Goal: Information Seeking & Learning: Learn about a topic

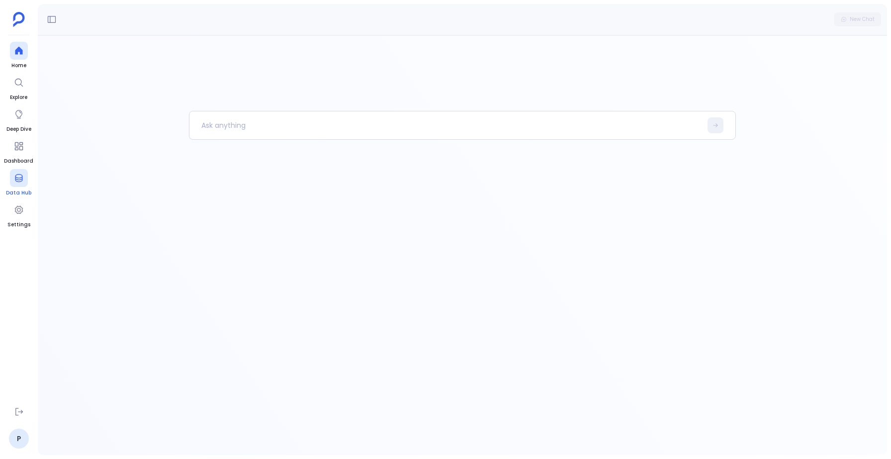
click at [18, 183] on div at bounding box center [19, 178] width 18 height 18
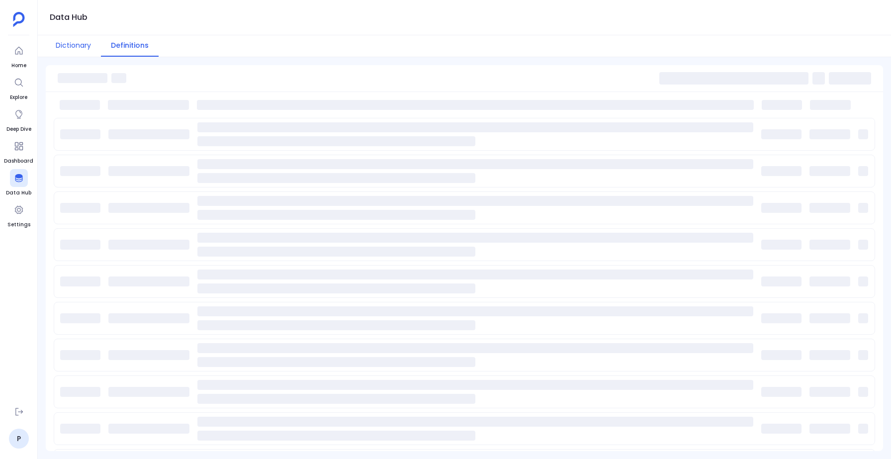
click at [70, 47] on button "Dictionary" at bounding box center [73, 45] width 55 height 21
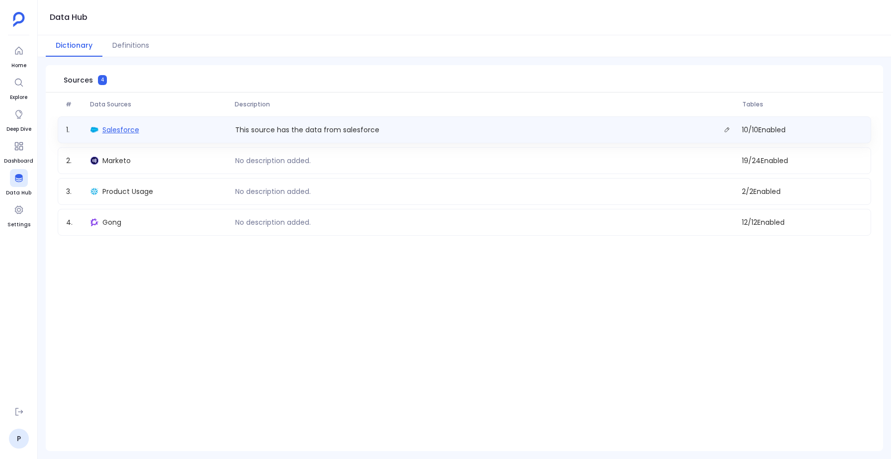
click at [123, 126] on span "Salesforce" at bounding box center [120, 130] width 37 height 10
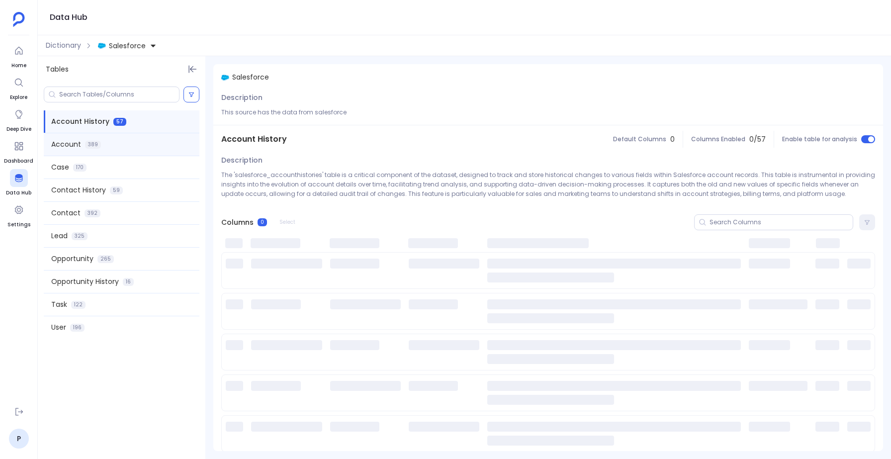
click at [79, 138] on div "Account 389" at bounding box center [122, 144] width 156 height 22
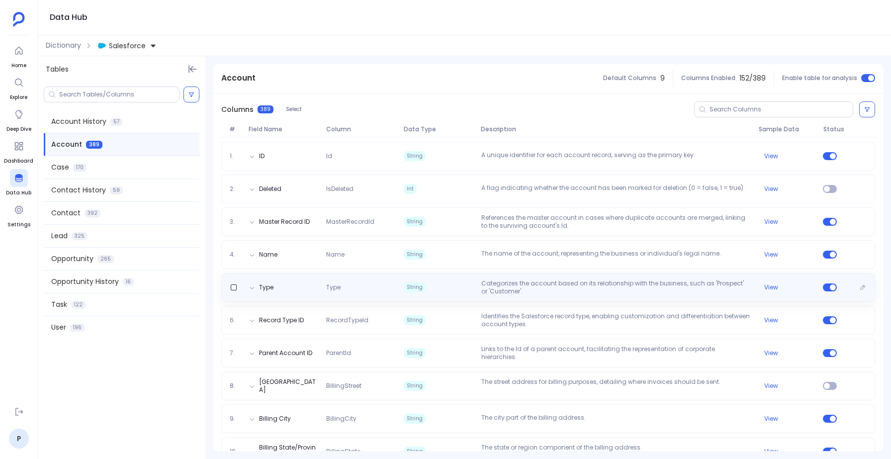
scroll to position [115, 0]
click at [472, 274] on div "Type Type String Categorizes the account based on its relationship with the bus…" at bounding box center [548, 285] width 654 height 29
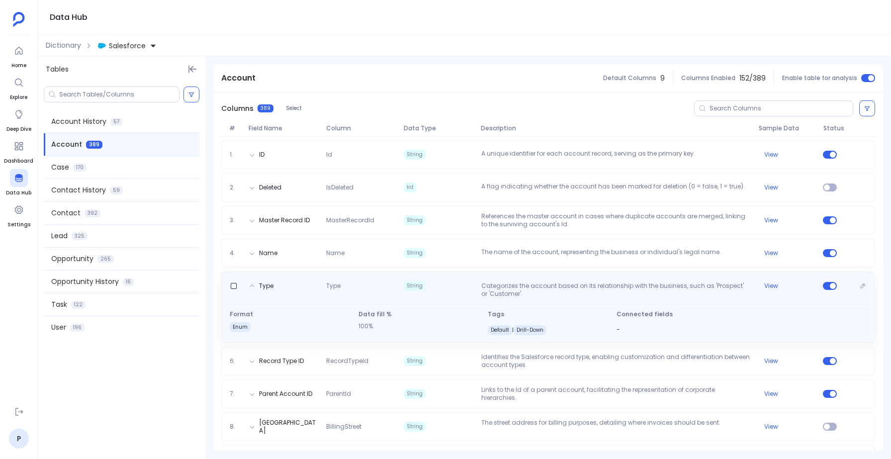
click at [472, 274] on div "Type Type String Categorizes the account based on its relationship with the bus…" at bounding box center [548, 306] width 654 height 71
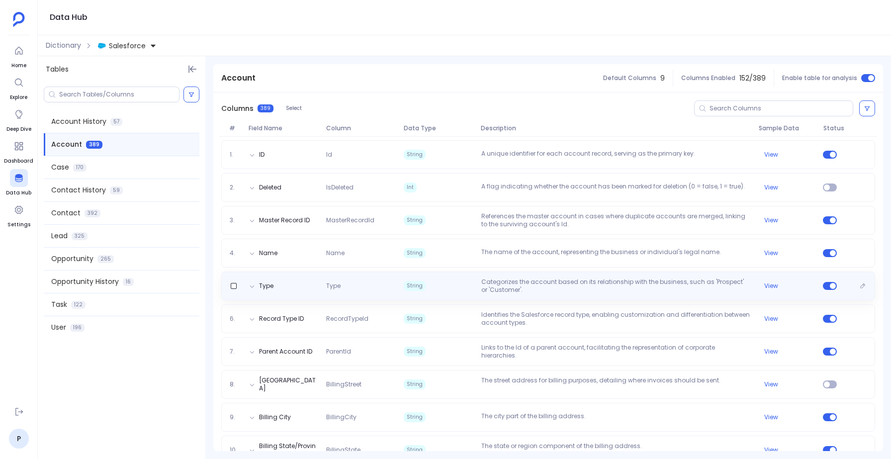
click at [472, 274] on div "Type Type String Categorizes the account based on its relationship with the bus…" at bounding box center [548, 285] width 654 height 29
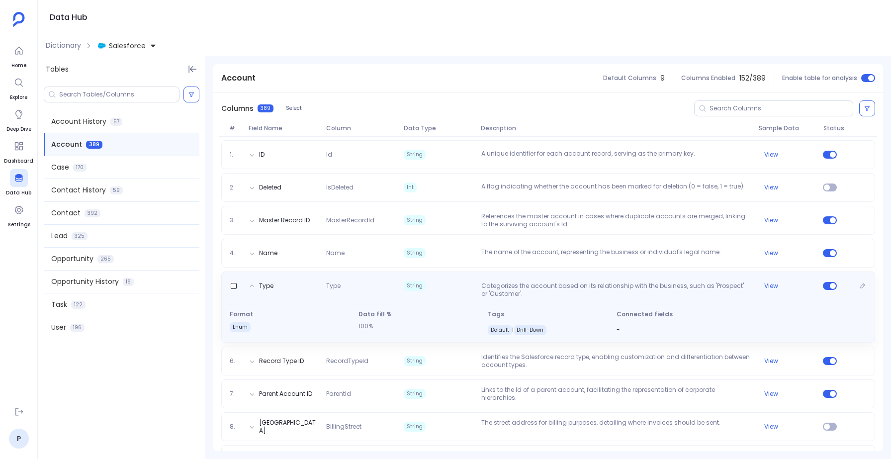
click at [475, 274] on div "Type Type String Categorizes the account based on its relationship with the bus…" at bounding box center [548, 306] width 654 height 71
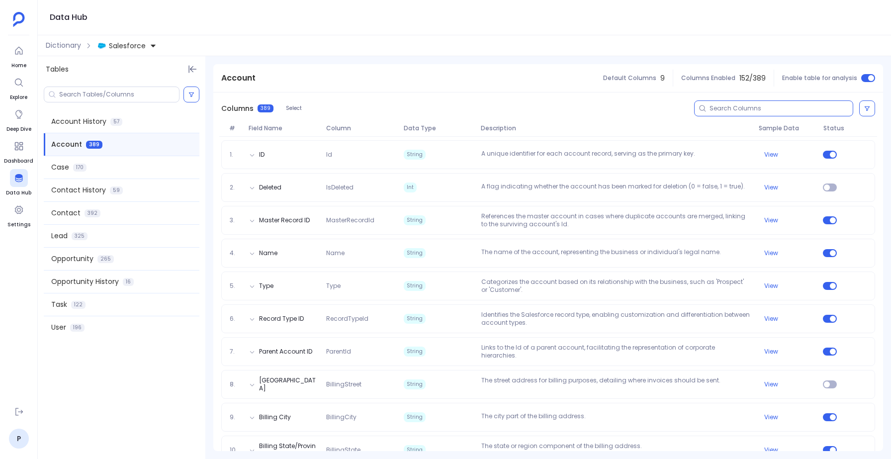
click at [709, 109] on input at bounding box center [780, 108] width 143 height 8
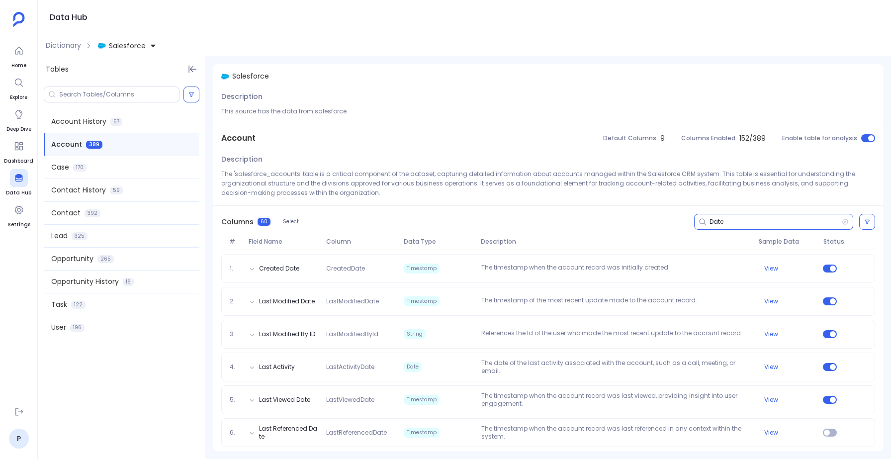
type input "Date"
click at [842, 220] on icon at bounding box center [844, 222] width 7 height 8
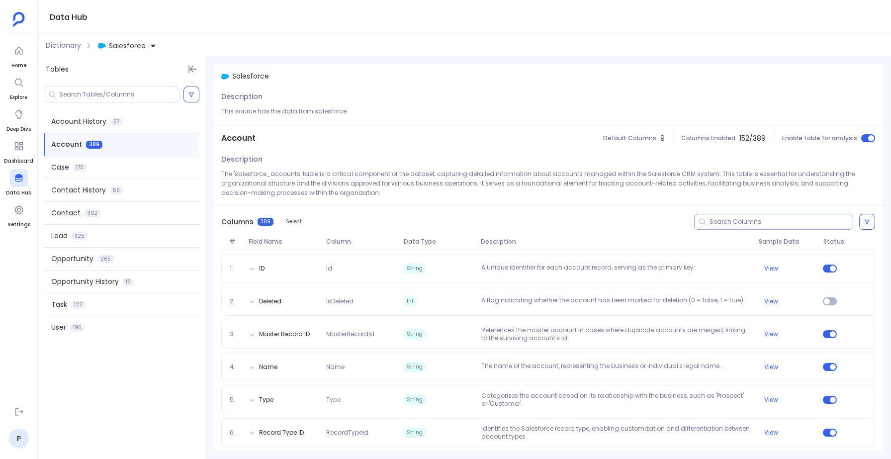
click at [718, 221] on input at bounding box center [780, 222] width 143 height 8
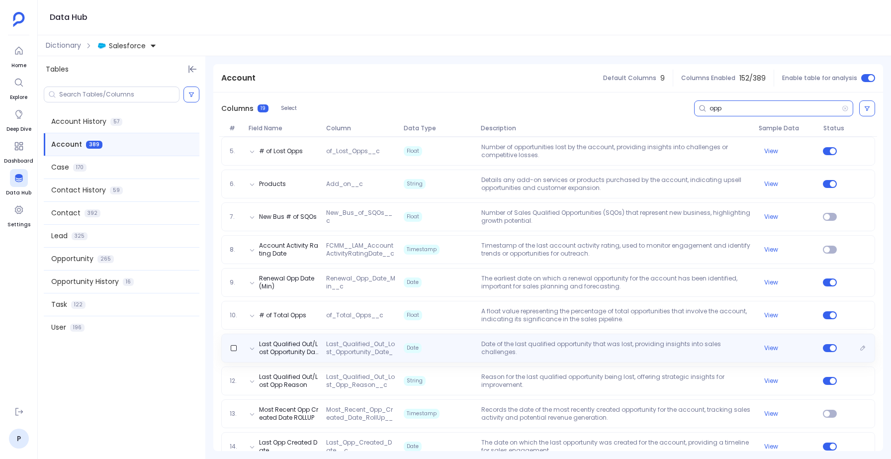
scroll to position [0, 0]
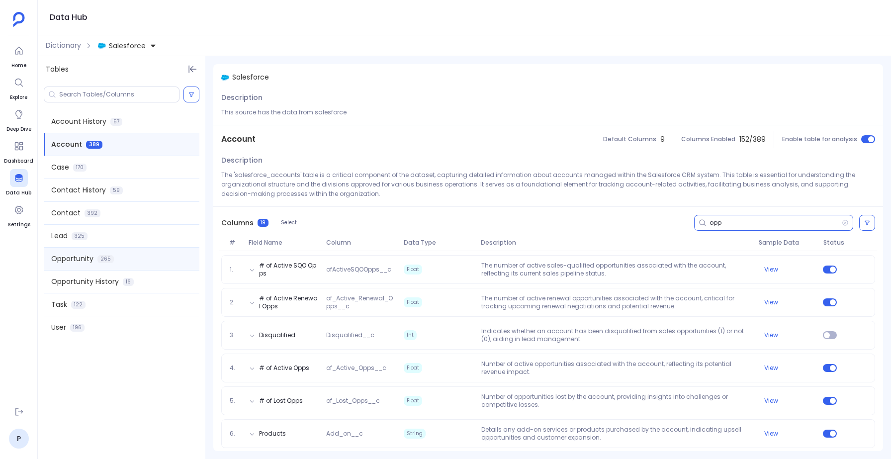
type input "opp"
click at [71, 255] on span "Opportunity" at bounding box center [72, 258] width 42 height 10
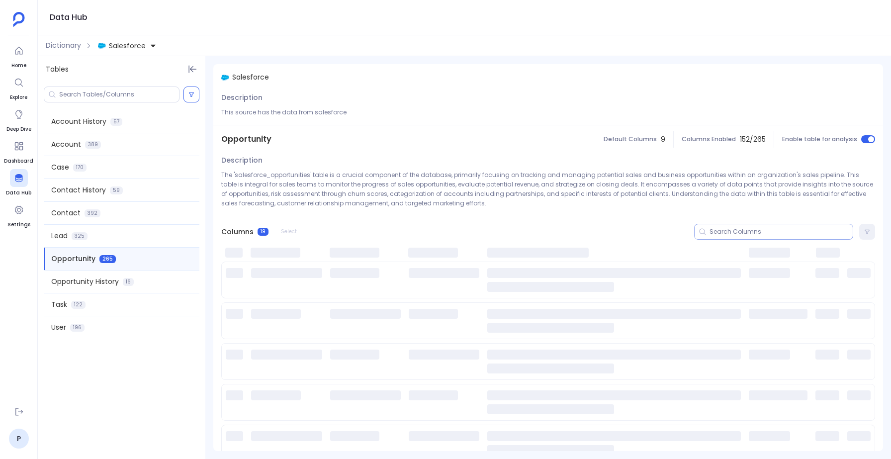
click at [728, 235] on input at bounding box center [780, 232] width 143 height 8
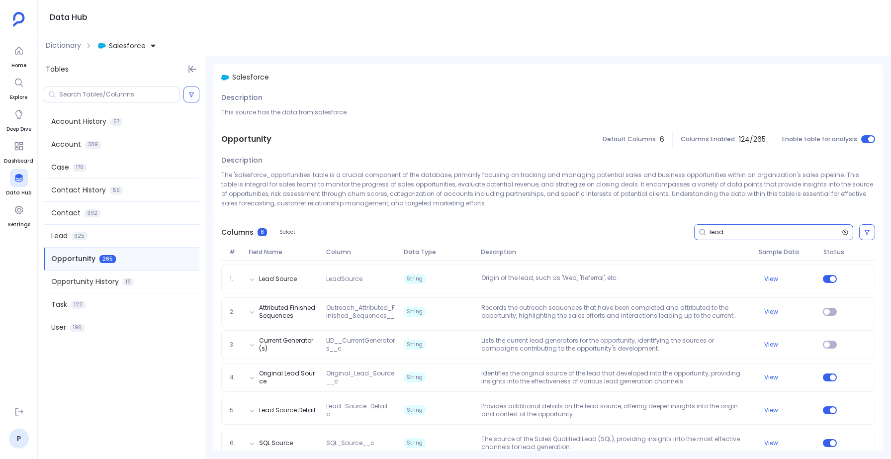
type input "lead"
click at [841, 229] on icon at bounding box center [844, 232] width 7 height 8
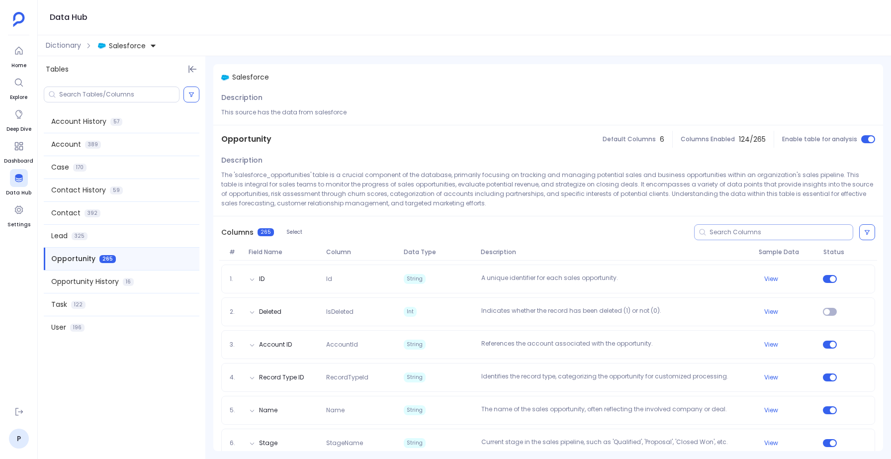
click at [721, 231] on input at bounding box center [780, 232] width 143 height 8
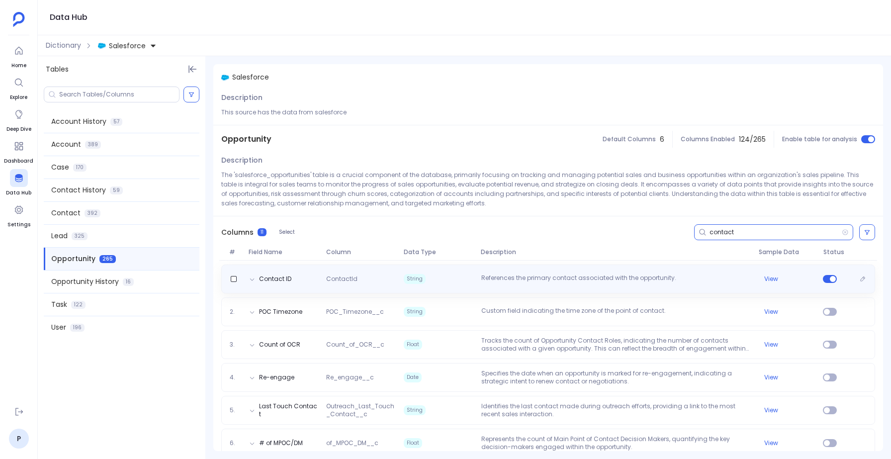
type input "contact"
click at [458, 285] on div "Contact ID ContactId String References the primary contact associated with the …" at bounding box center [548, 278] width 654 height 29
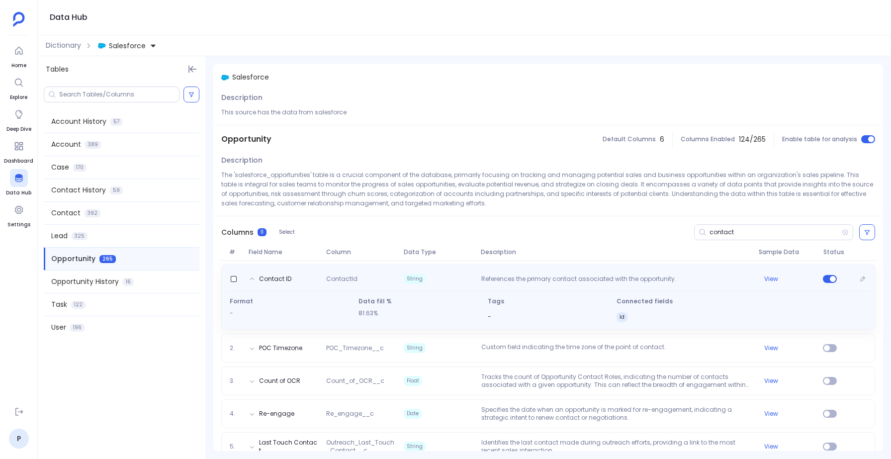
click at [458, 285] on div "Contact ID ContactId String References the primary contact associated with the …" at bounding box center [548, 296] width 654 height 65
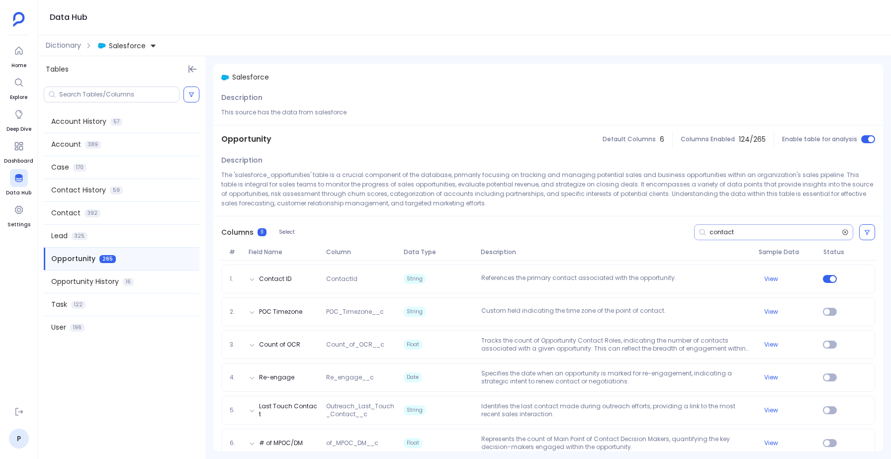
click at [842, 231] on icon at bounding box center [844, 231] width 5 height 5
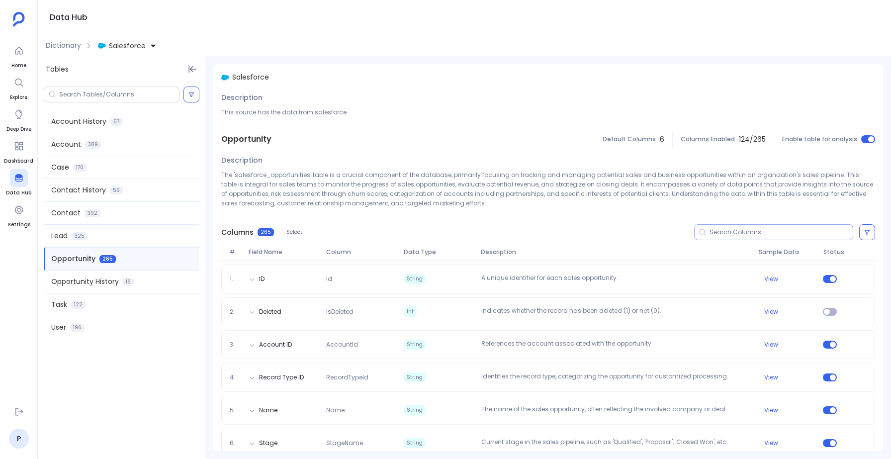
click at [763, 224] on div at bounding box center [773, 232] width 159 height 16
click at [743, 234] on input at bounding box center [780, 232] width 143 height 8
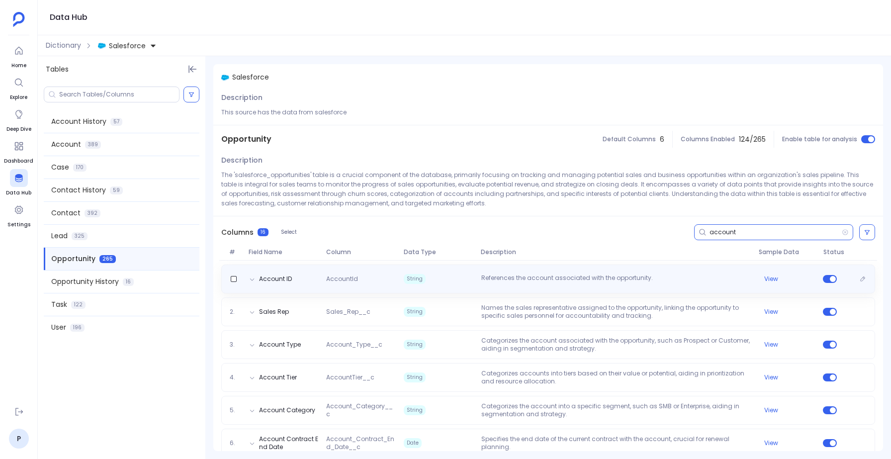
type input "account"
click at [505, 273] on div "Account ID AccountId String References the account associated with the opportun…" at bounding box center [548, 278] width 654 height 29
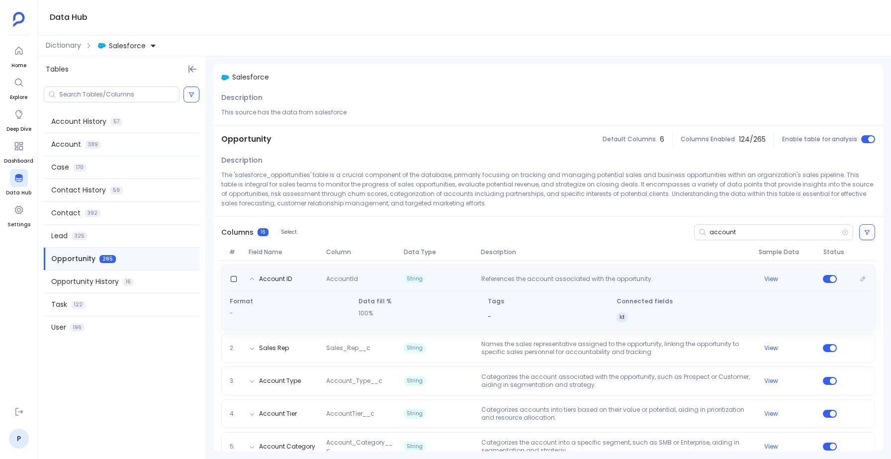
click at [505, 273] on div "Account ID AccountId String References the account associated with the opportun…" at bounding box center [548, 278] width 645 height 14
